Goal: Information Seeking & Learning: Learn about a topic

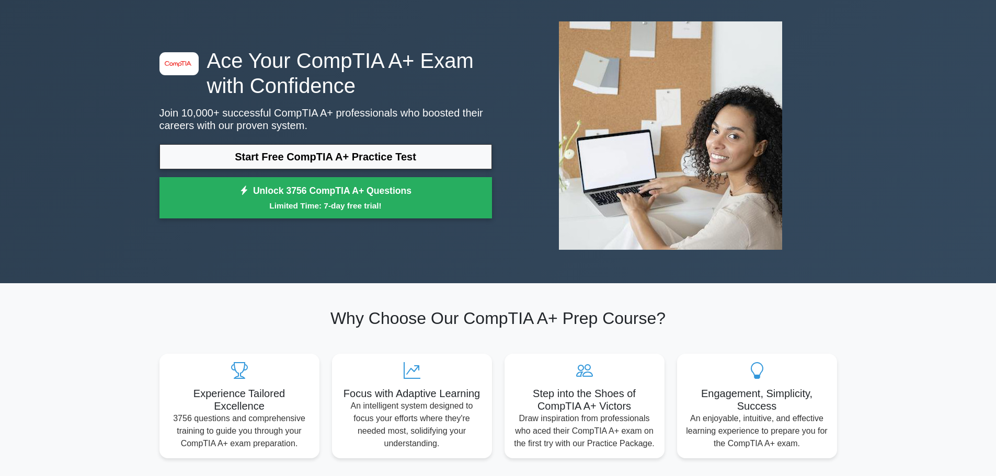
scroll to position [52, 0]
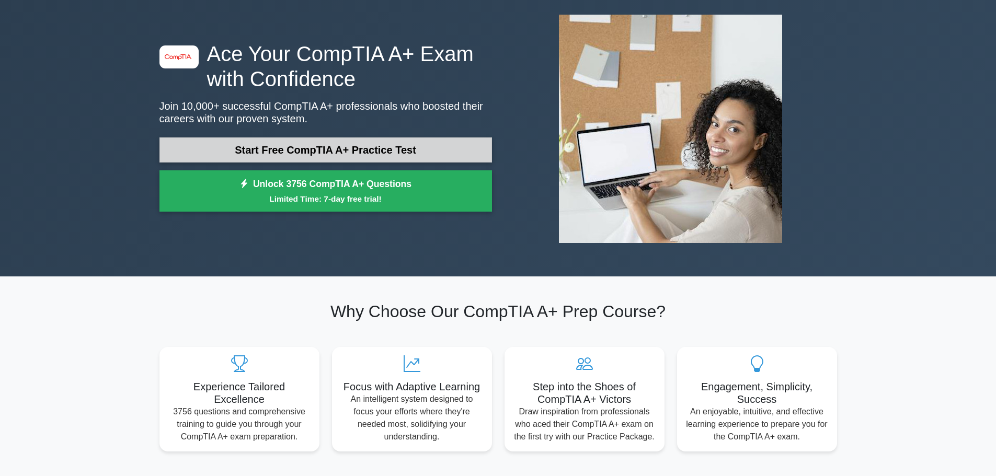
click at [337, 154] on link "Start Free CompTIA A+ Practice Test" at bounding box center [326, 150] width 333 height 25
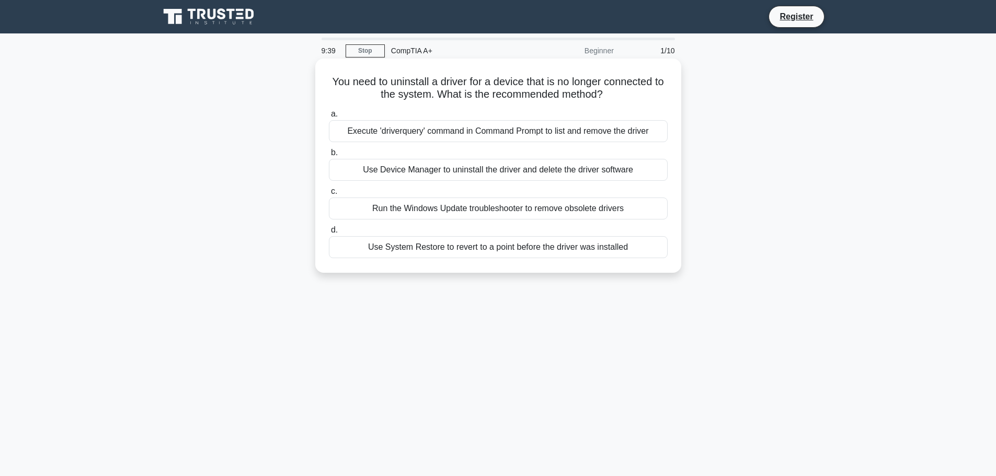
click at [453, 171] on div "Use Device Manager to uninstall the driver and delete the driver software" at bounding box center [498, 170] width 339 height 22
click at [329, 156] on input "b. Use Device Manager to uninstall the driver and delete the driver software" at bounding box center [329, 153] width 0 height 7
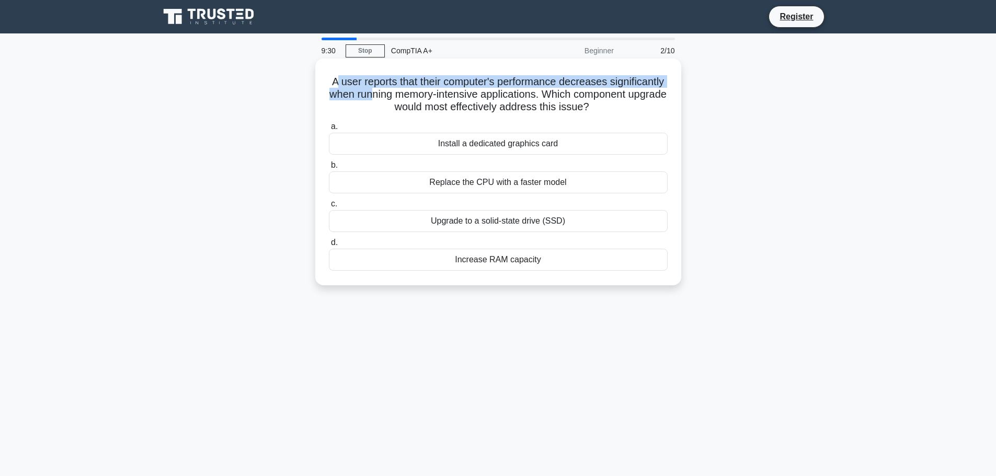
drag, startPoint x: 362, startPoint y: 85, endPoint x: 447, endPoint y: 89, distance: 85.3
click at [447, 89] on h5 "A user reports that their computer's performance decreases significantly when r…" at bounding box center [498, 94] width 341 height 39
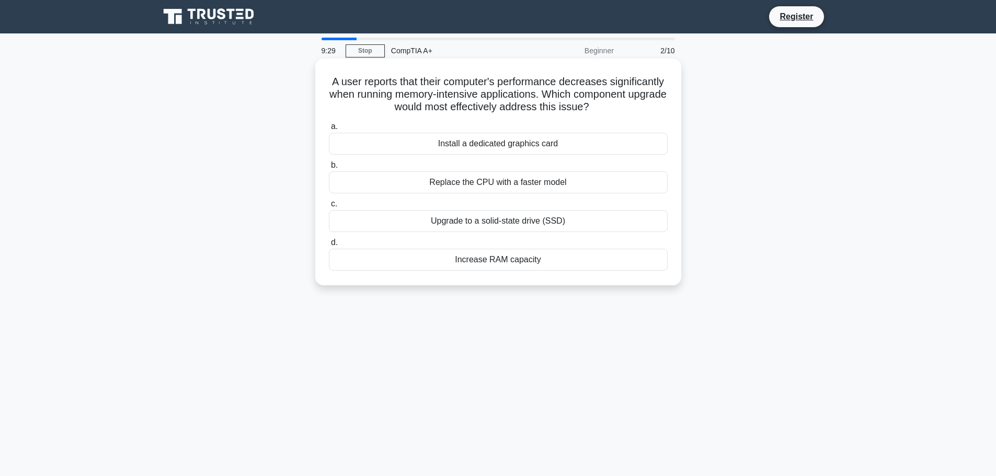
click at [497, 95] on h5 "A user reports that their computer's performance decreases significantly when r…" at bounding box center [498, 94] width 341 height 39
click at [483, 185] on div "Replace the CPU with a faster model" at bounding box center [498, 183] width 339 height 22
click at [329, 169] on input "b. Replace the CPU with a faster model" at bounding box center [329, 165] width 0 height 7
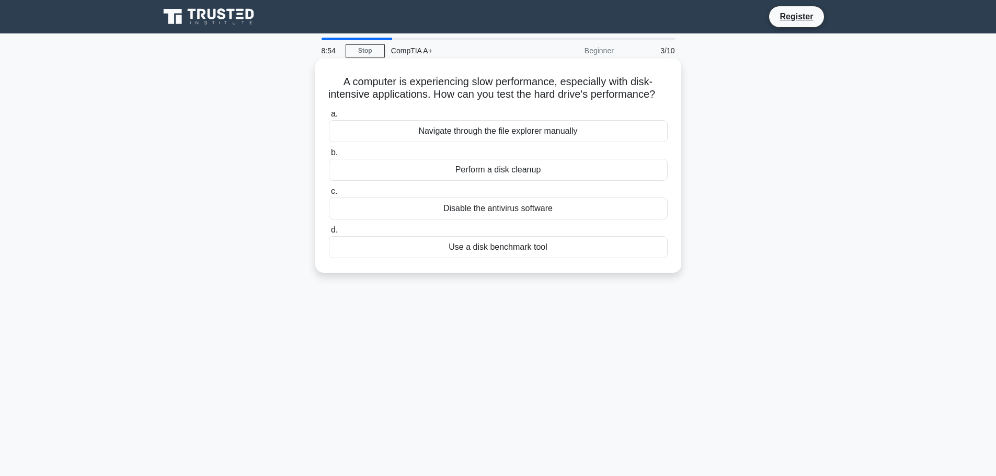
click at [485, 258] on div "Use a disk benchmark tool" at bounding box center [498, 247] width 339 height 22
click at [329, 234] on input "d. Use a disk benchmark tool" at bounding box center [329, 230] width 0 height 7
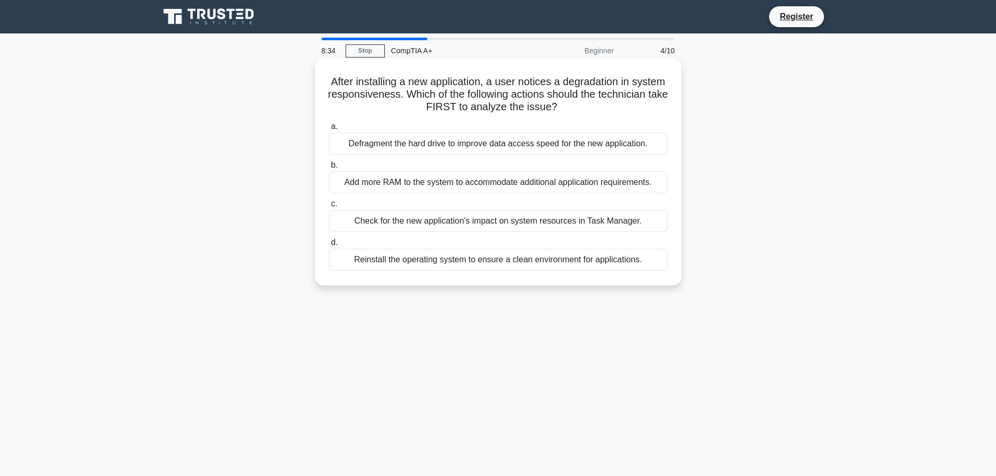
click at [457, 225] on div "Check for the new application's impact on system resources in Task Manager." at bounding box center [498, 221] width 339 height 22
click at [329, 208] on input "c. Check for the new application's impact on system resources in Task Manager." at bounding box center [329, 204] width 0 height 7
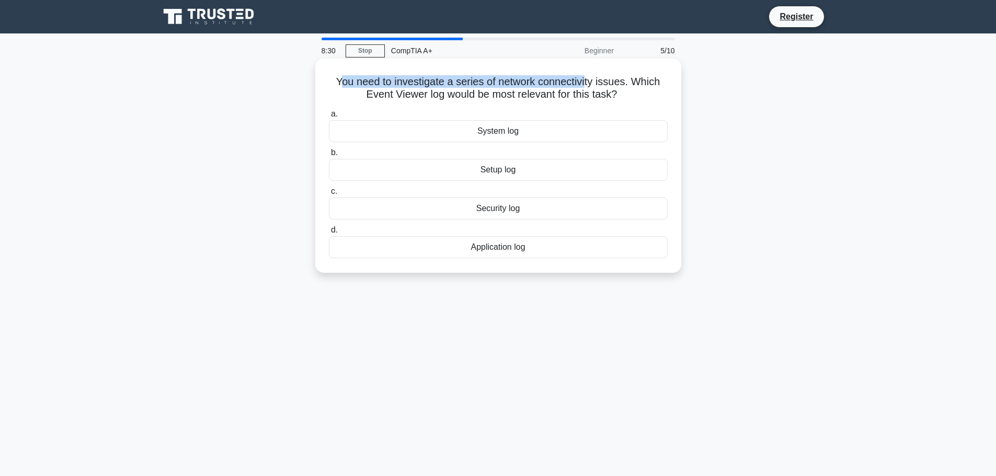
drag, startPoint x: 340, startPoint y: 82, endPoint x: 588, endPoint y: 73, distance: 248.1
click at [588, 73] on div "You need to investigate a series of network connectivity issues. Which Event Vi…" at bounding box center [499, 166] width 358 height 206
click at [621, 96] on h5 "You need to investigate a series of network connectivity issues. Which Event Vi…" at bounding box center [498, 88] width 341 height 26
click at [493, 135] on div "System log" at bounding box center [498, 131] width 339 height 22
click at [329, 118] on input "a. System log" at bounding box center [329, 114] width 0 height 7
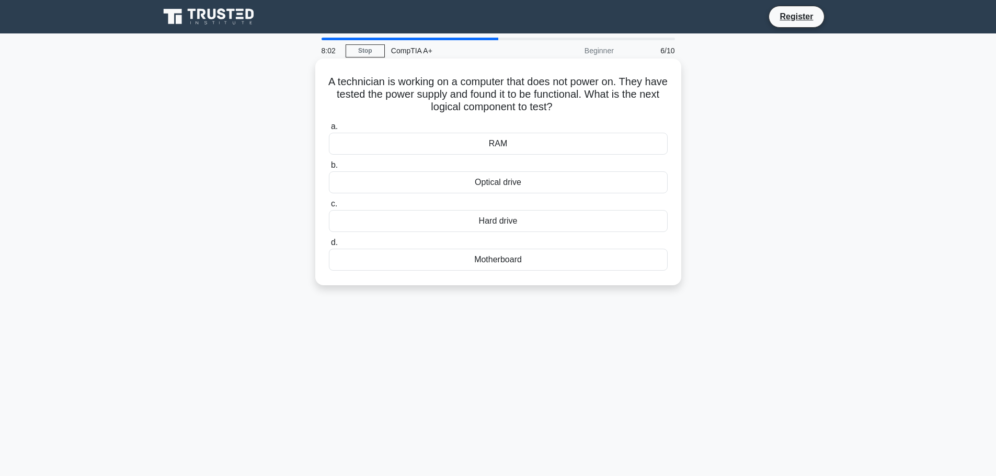
drag, startPoint x: 494, startPoint y: 261, endPoint x: 483, endPoint y: 262, distance: 11.5
click at [480, 265] on div "Motherboard" at bounding box center [498, 260] width 339 height 22
click at [489, 184] on div "Optical drive" at bounding box center [498, 183] width 339 height 22
click at [329, 169] on input "b. Optical drive" at bounding box center [329, 165] width 0 height 7
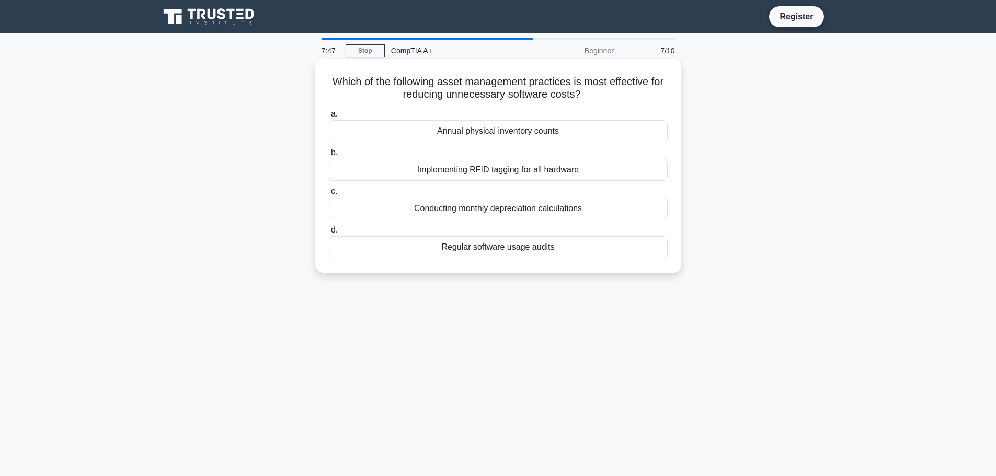
click at [503, 247] on div "Regular software usage audits" at bounding box center [498, 247] width 339 height 22
click at [329, 234] on input "d. Regular software usage audits" at bounding box center [329, 230] width 0 height 7
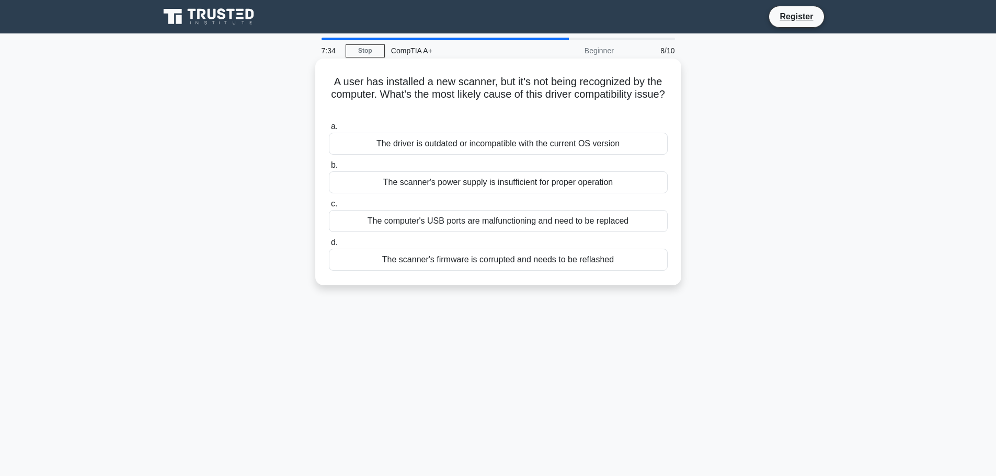
click at [526, 145] on div "The driver is outdated or incompatible with the current OS version" at bounding box center [498, 144] width 339 height 22
click at [329, 130] on input "a. The driver is outdated or incompatible with the current OS version" at bounding box center [329, 126] width 0 height 7
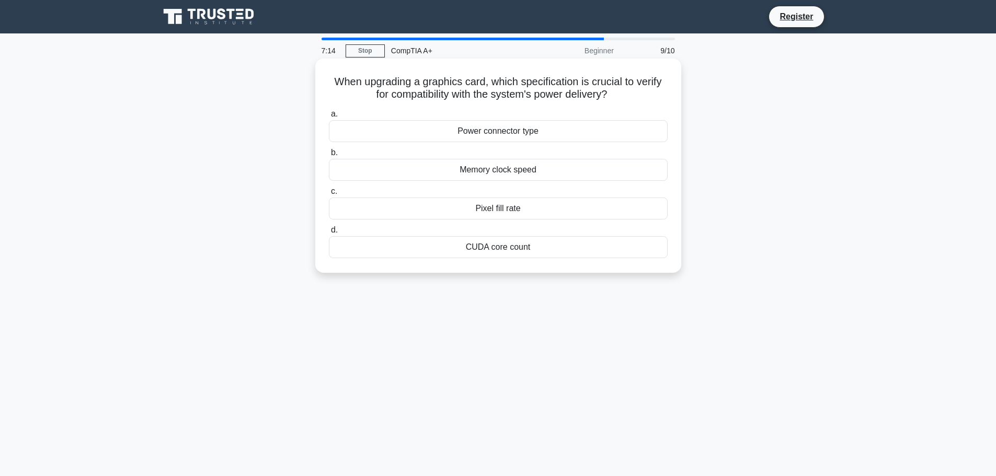
click at [493, 134] on div "Power connector type" at bounding box center [498, 131] width 339 height 22
click at [329, 118] on input "a. Power connector type" at bounding box center [329, 114] width 0 height 7
click at [482, 249] on div "Increase RAM" at bounding box center [498, 247] width 339 height 22
click at [329, 234] on input "d. Increase RAM" at bounding box center [329, 230] width 0 height 7
